Goal: Transaction & Acquisition: Subscribe to service/newsletter

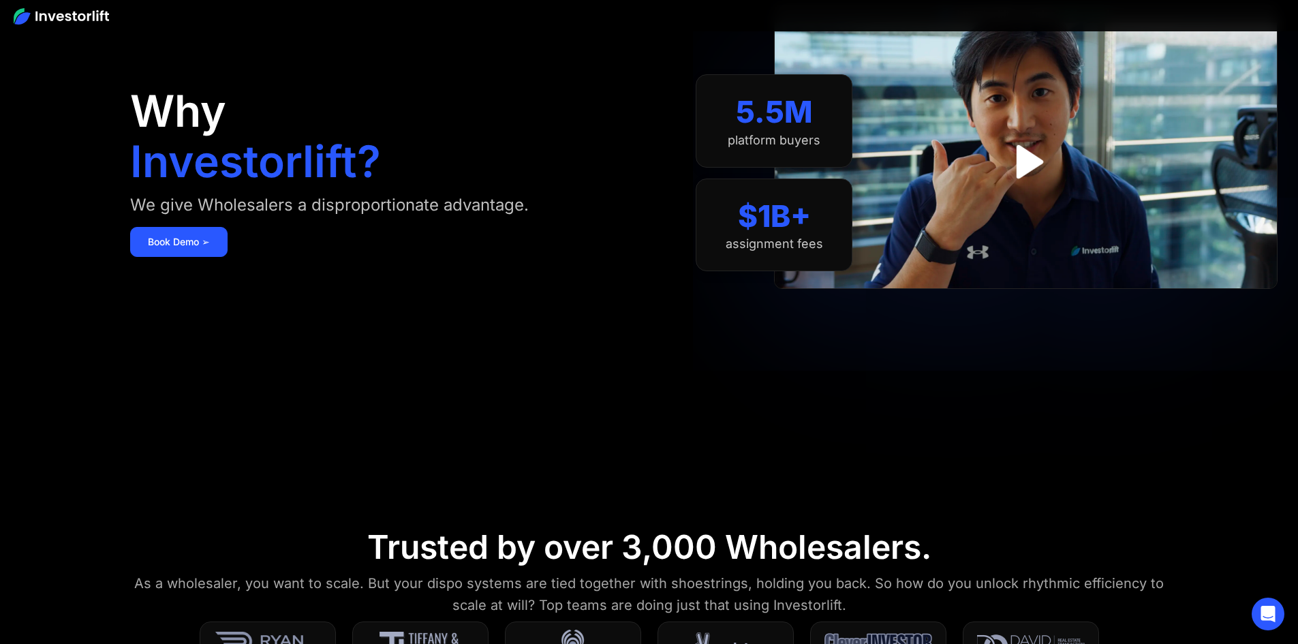
scroll to position [545, 0]
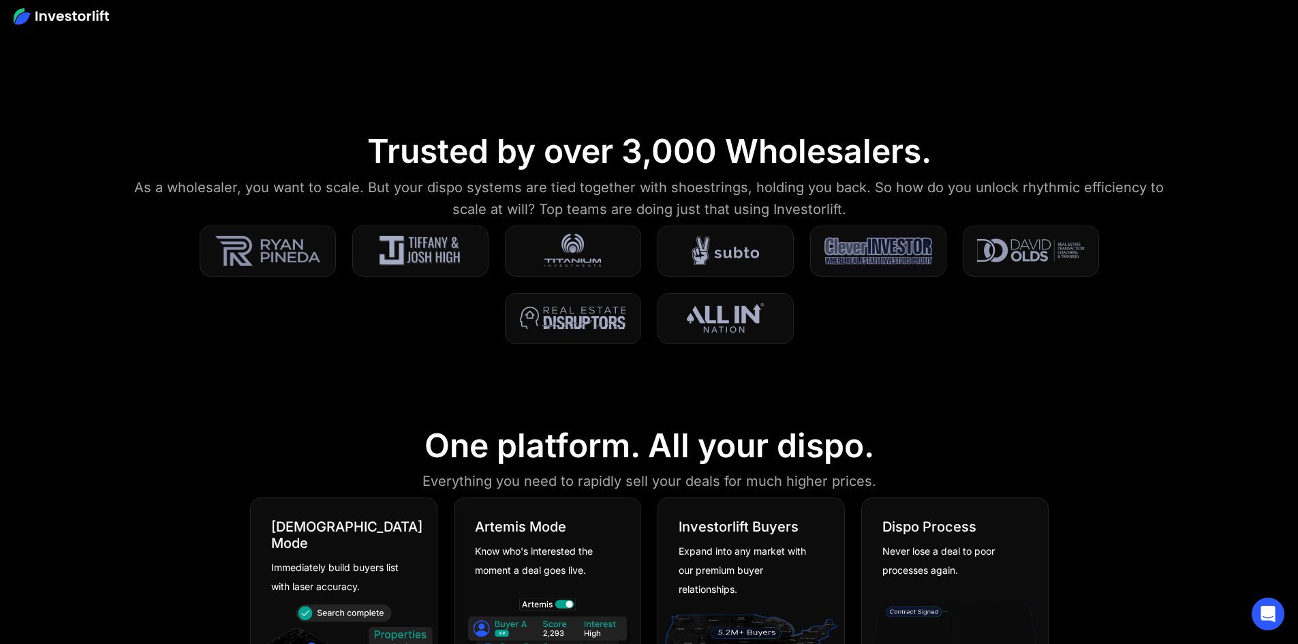
click at [626, 320] on img at bounding box center [573, 318] width 106 height 34
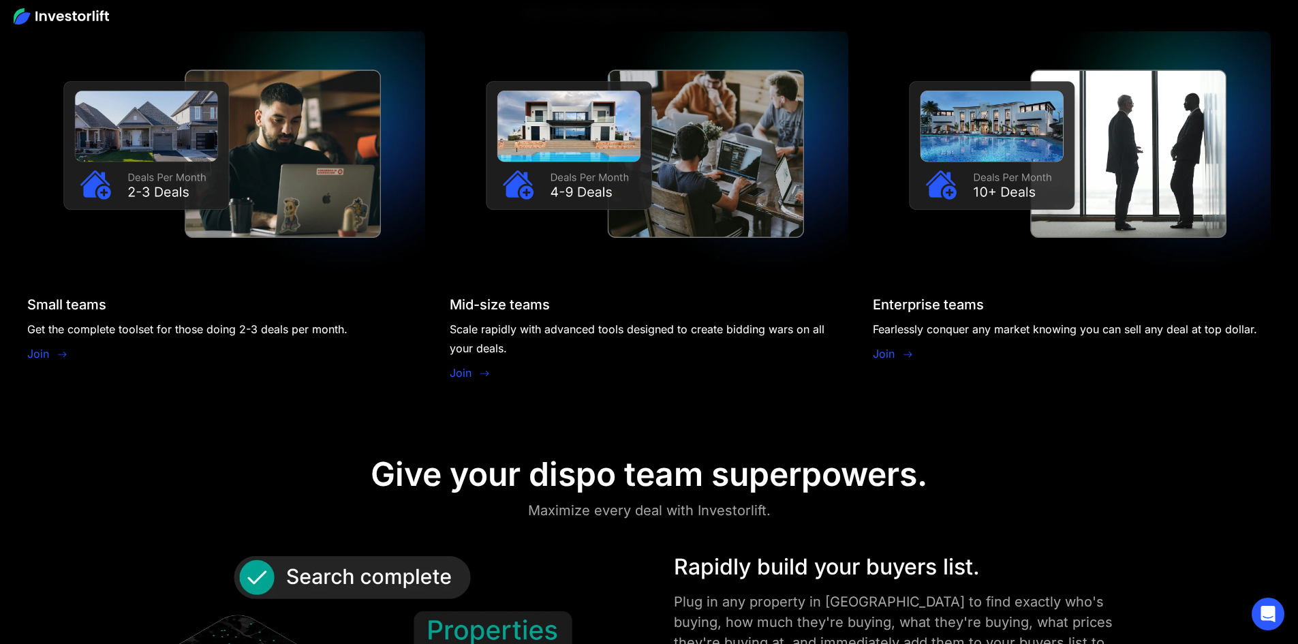
scroll to position [1431, 0]
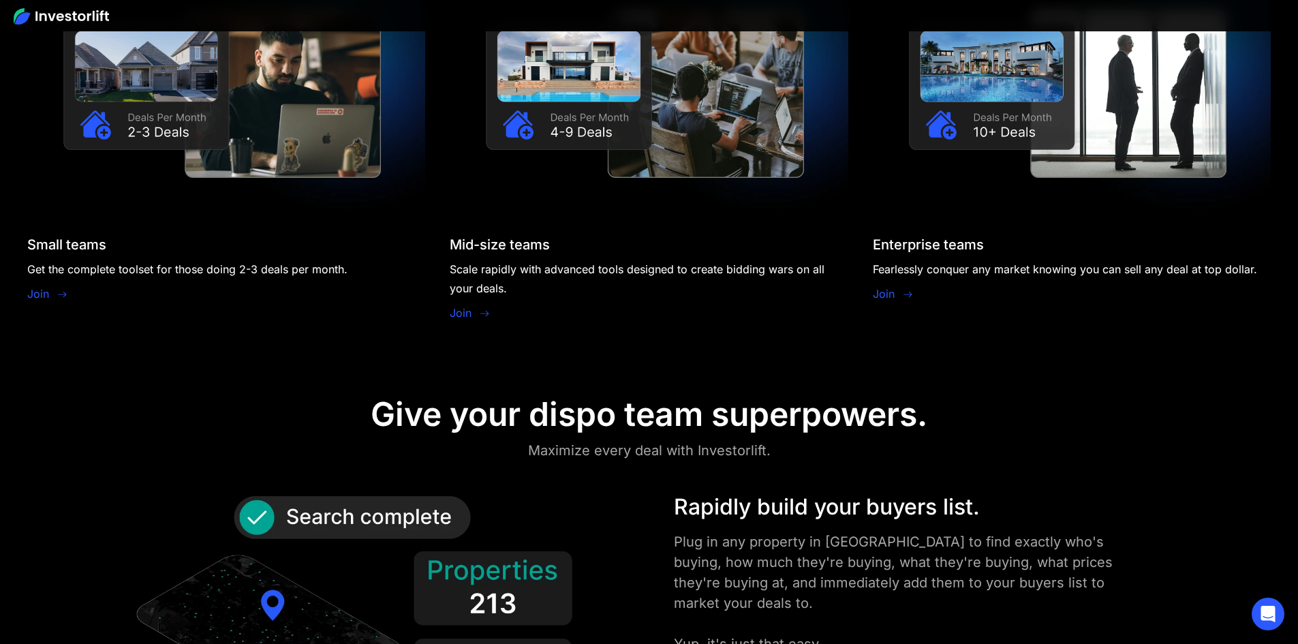
click at [49, 286] on link "Join" at bounding box center [38, 294] width 22 height 16
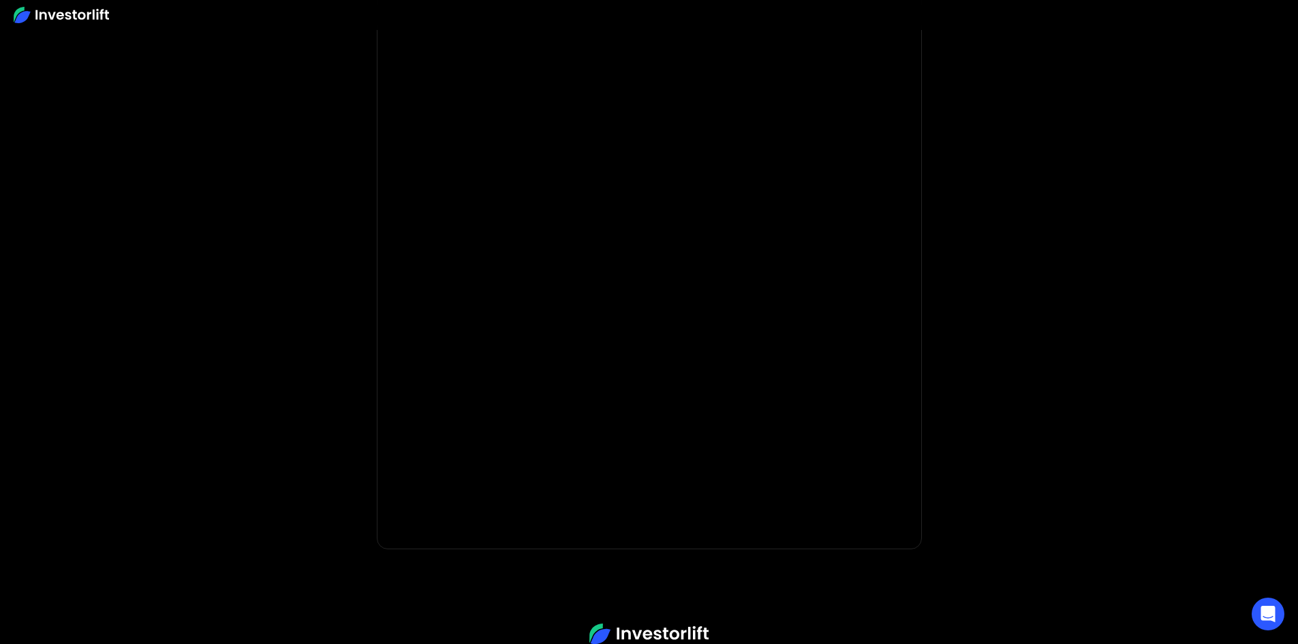
scroll to position [172, 0]
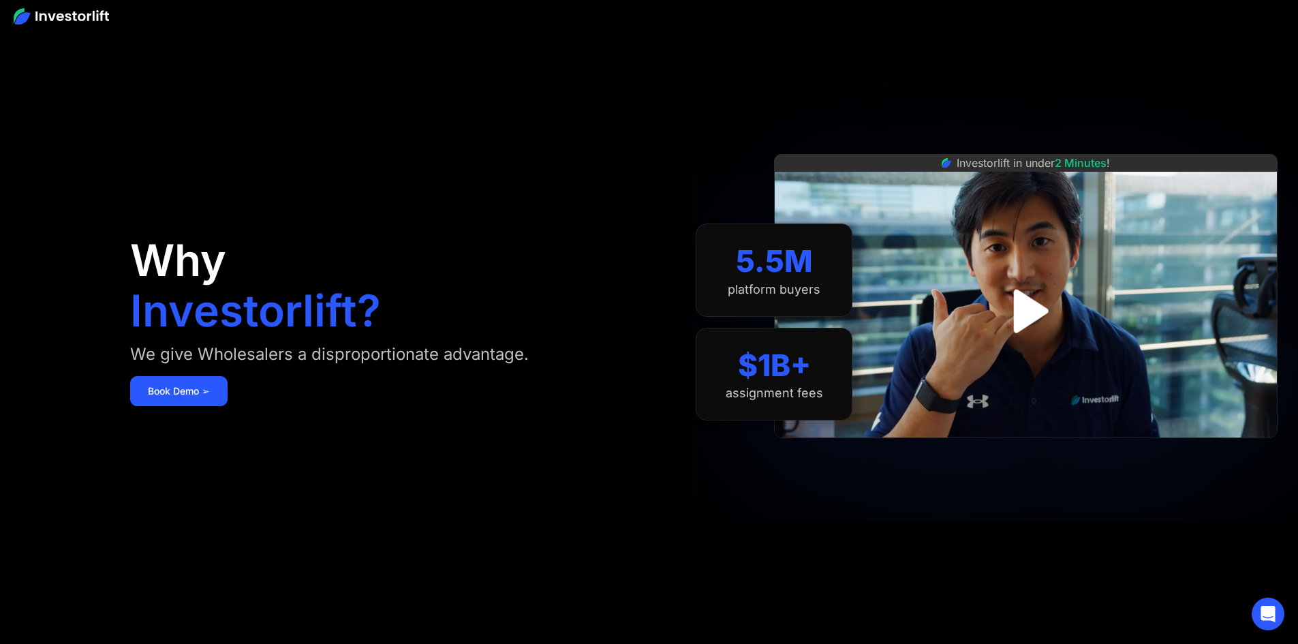
scroll to position [1431, 0]
